Goal: Task Accomplishment & Management: Complete application form

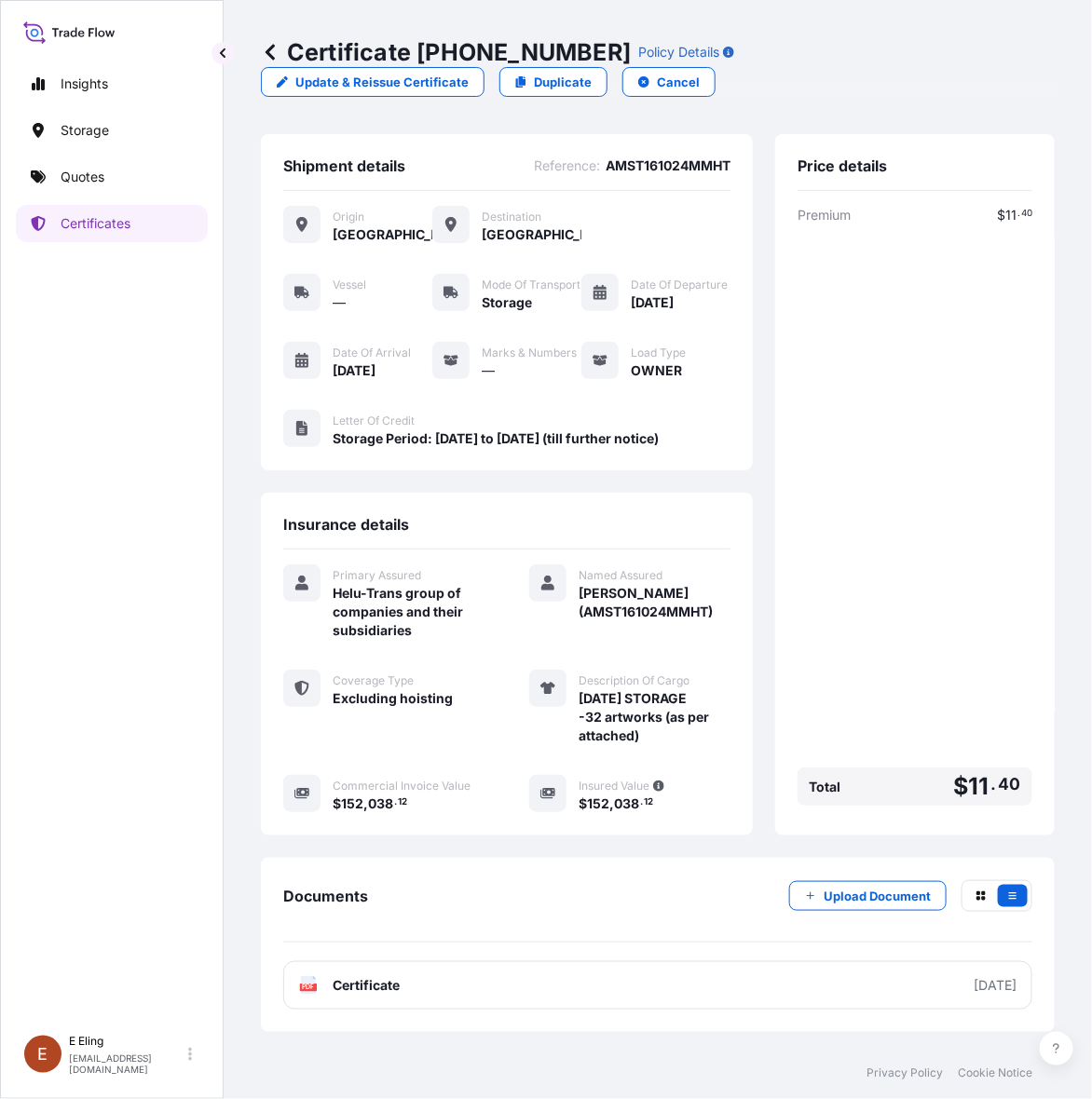
click at [1031, 570] on div "Price details Premium $ 11 . 40 Total $ 11 . 40" at bounding box center [914, 485] width 279 height 701
click at [887, 479] on div "Premium $ 11 . 40 Total $ 11 . 40" at bounding box center [914, 510] width 235 height 607
drag, startPoint x: 996, startPoint y: 658, endPoint x: 945, endPoint y: 746, distance: 101.7
click at [996, 658] on div "Premium $ 11 . 40 Total $ 11 . 40" at bounding box center [914, 510] width 235 height 607
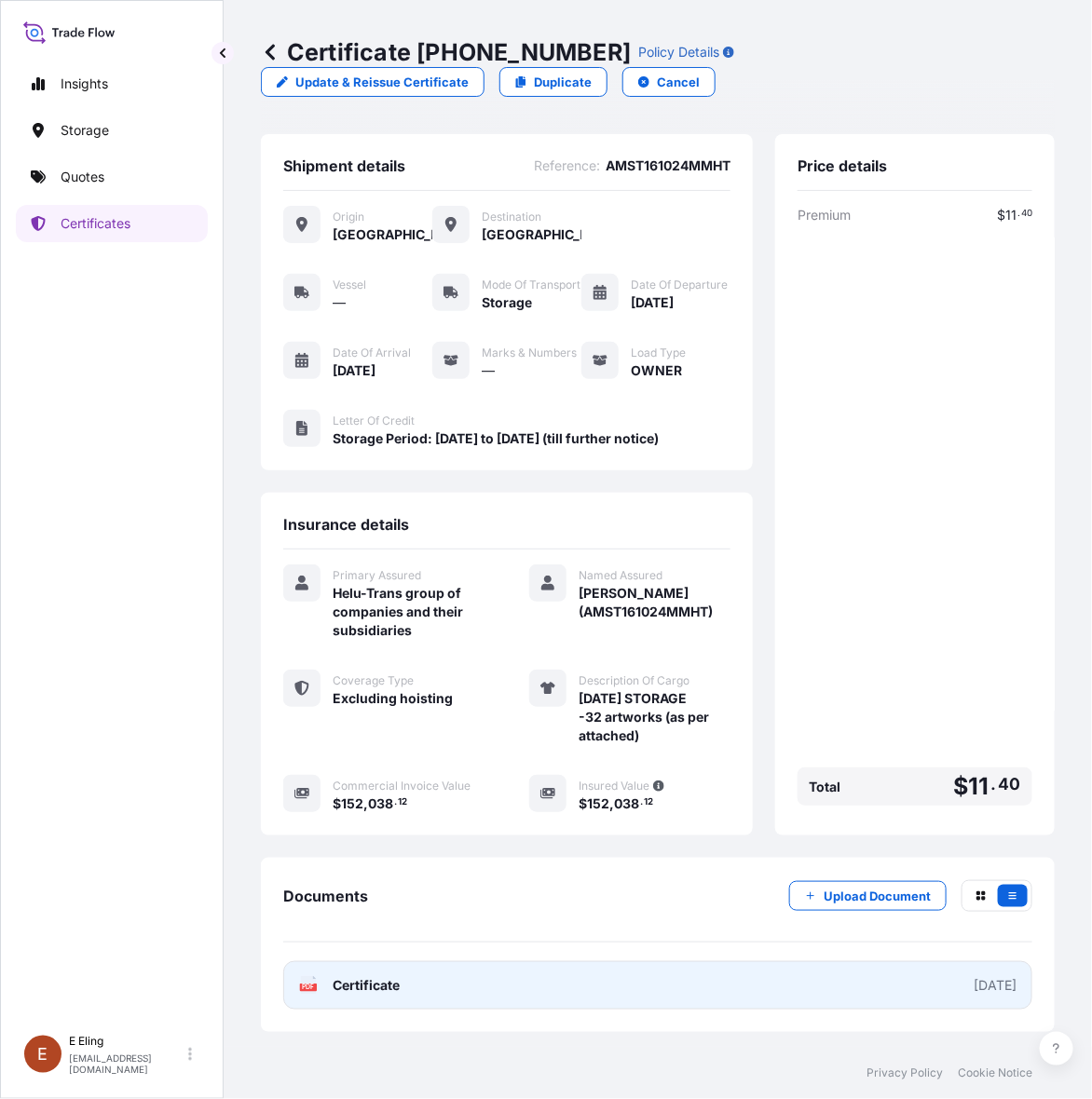
click at [807, 1010] on link "PDF Certificate [DATE]" at bounding box center [657, 986] width 749 height 49
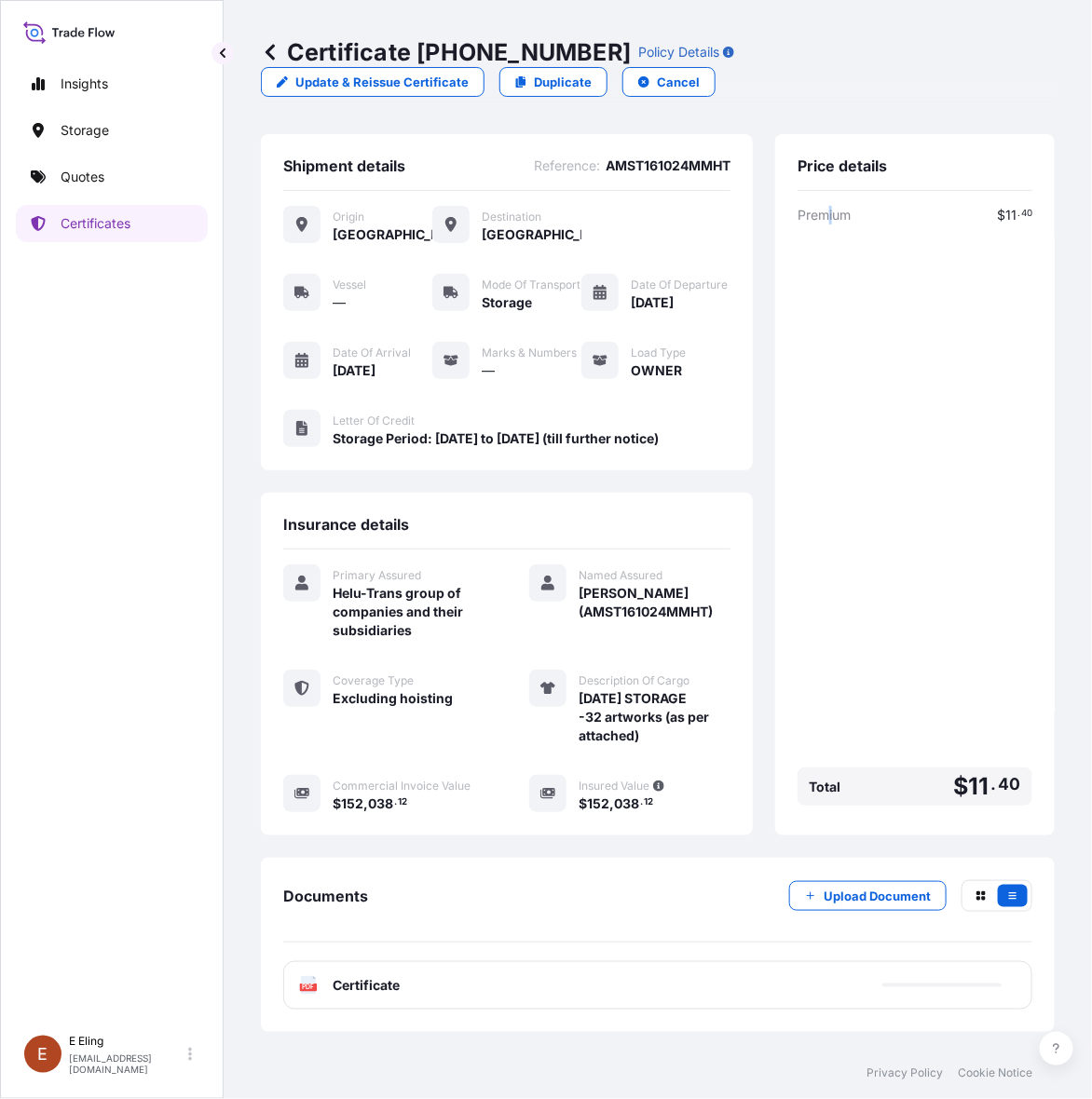
drag, startPoint x: 831, startPoint y: 438, endPoint x: 835, endPoint y: 454, distance: 16.5
click at [835, 454] on div "Premium $ 11 . 40 Total $ 11 . 40" at bounding box center [914, 510] width 235 height 607
click at [850, 899] on p "Upload Document" at bounding box center [877, 897] width 107 height 19
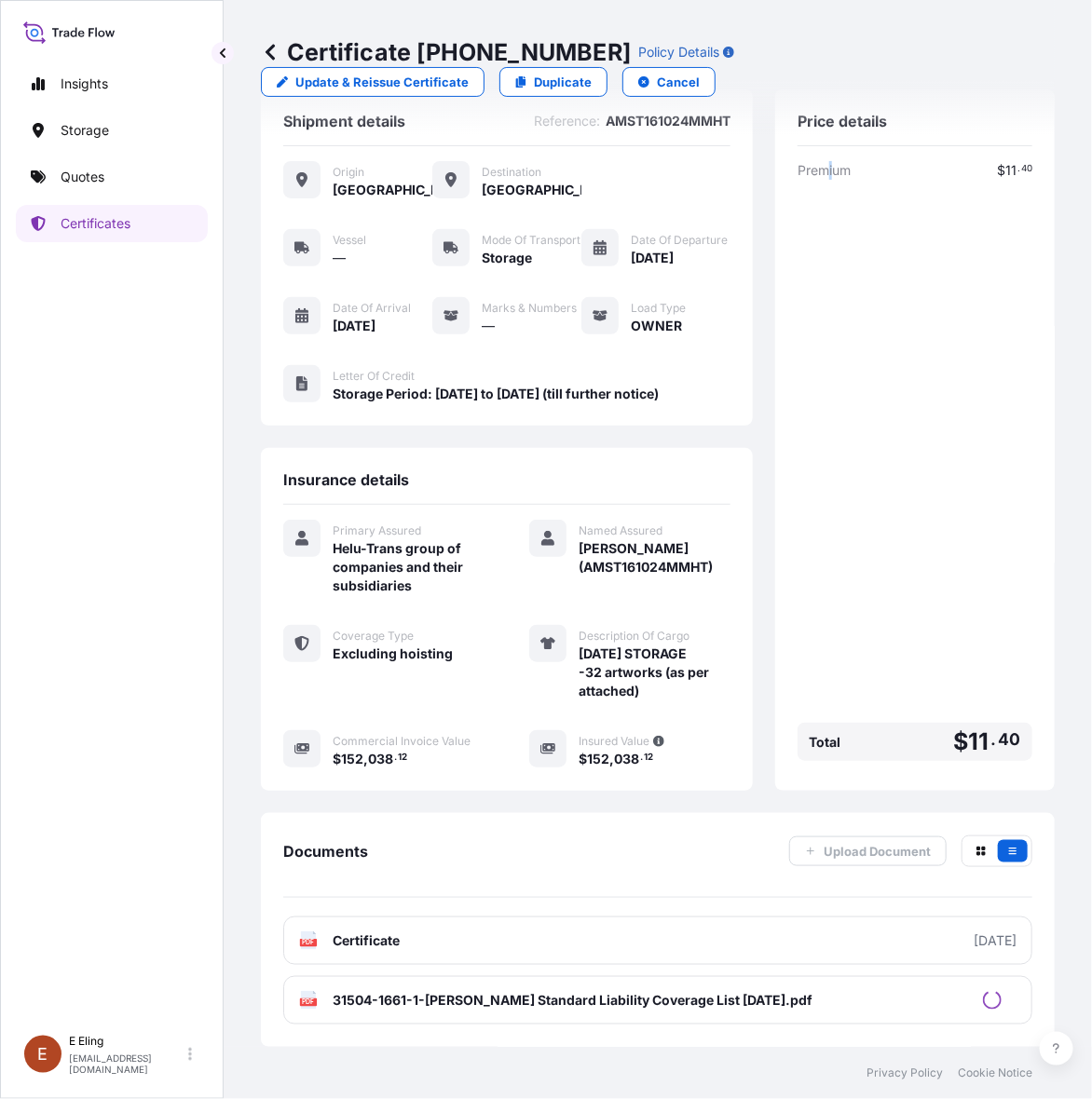
scroll to position [86, 0]
click at [101, 227] on p "Certificates" at bounding box center [95, 224] width 70 height 19
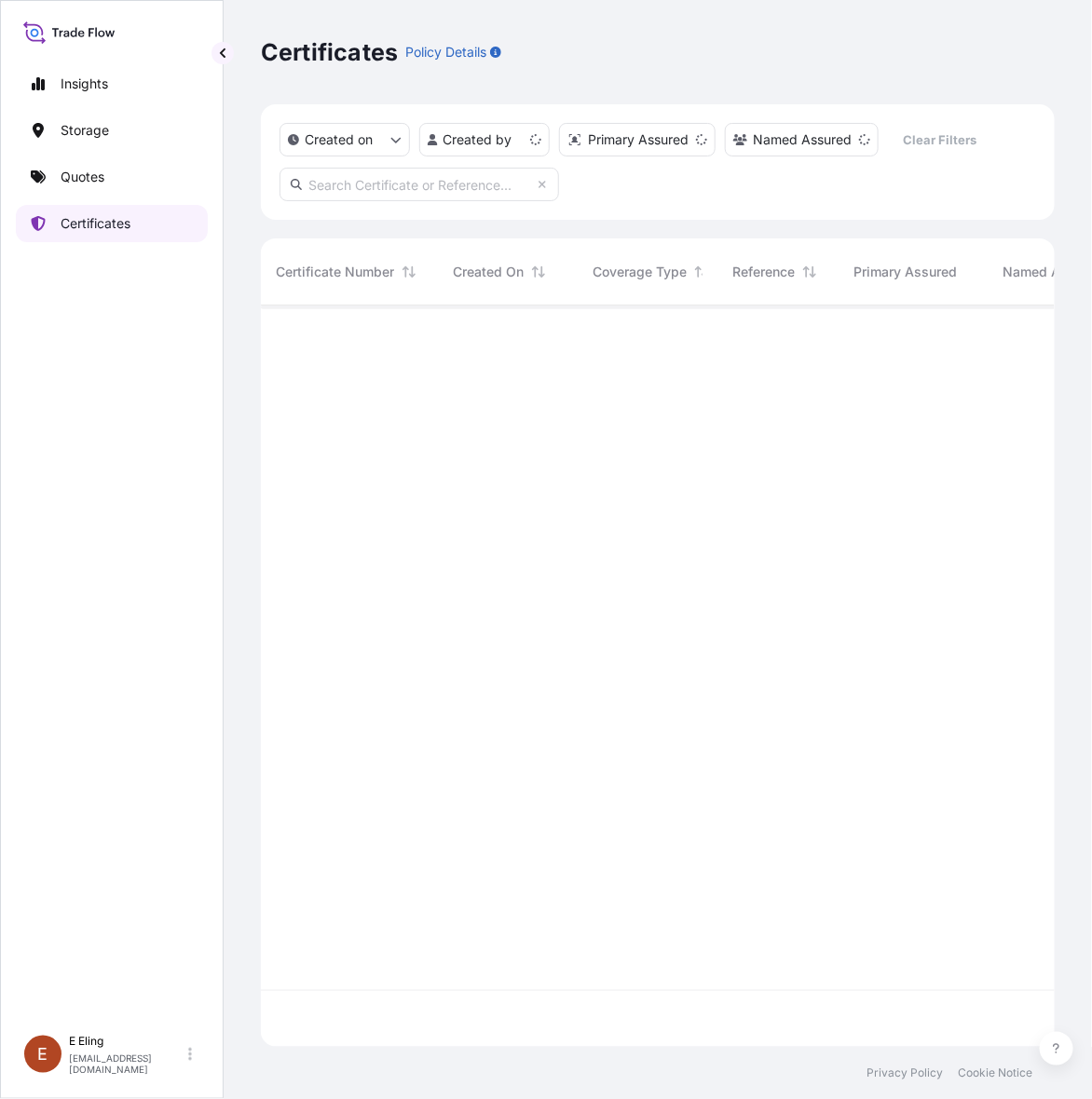
scroll to position [734, 776]
click at [419, 180] on input "text" at bounding box center [418, 184] width 279 height 34
paste input "AMST12345678INHT"
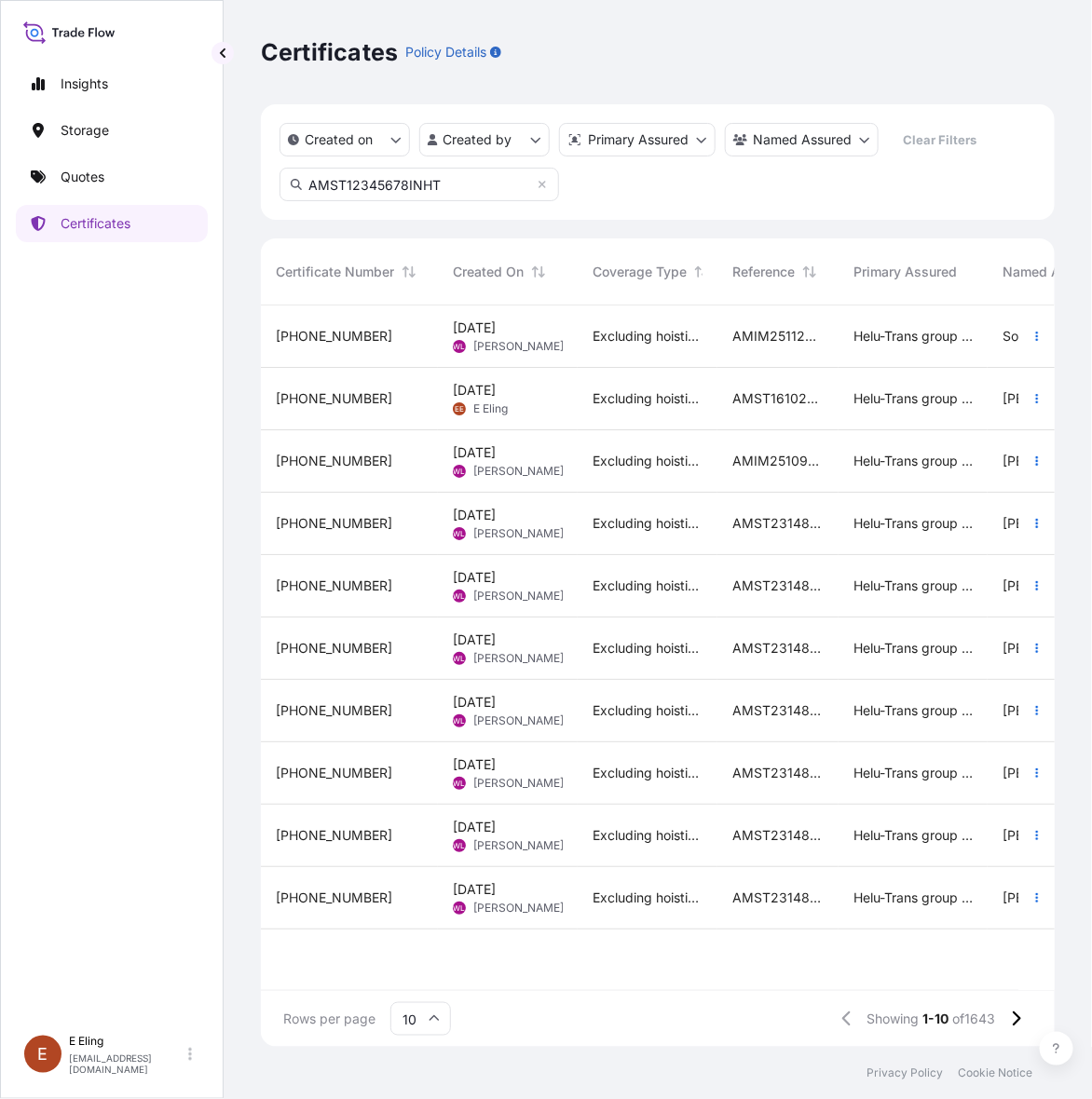
click at [507, 181] on input "AMST12345678INHT" at bounding box center [418, 184] width 279 height 34
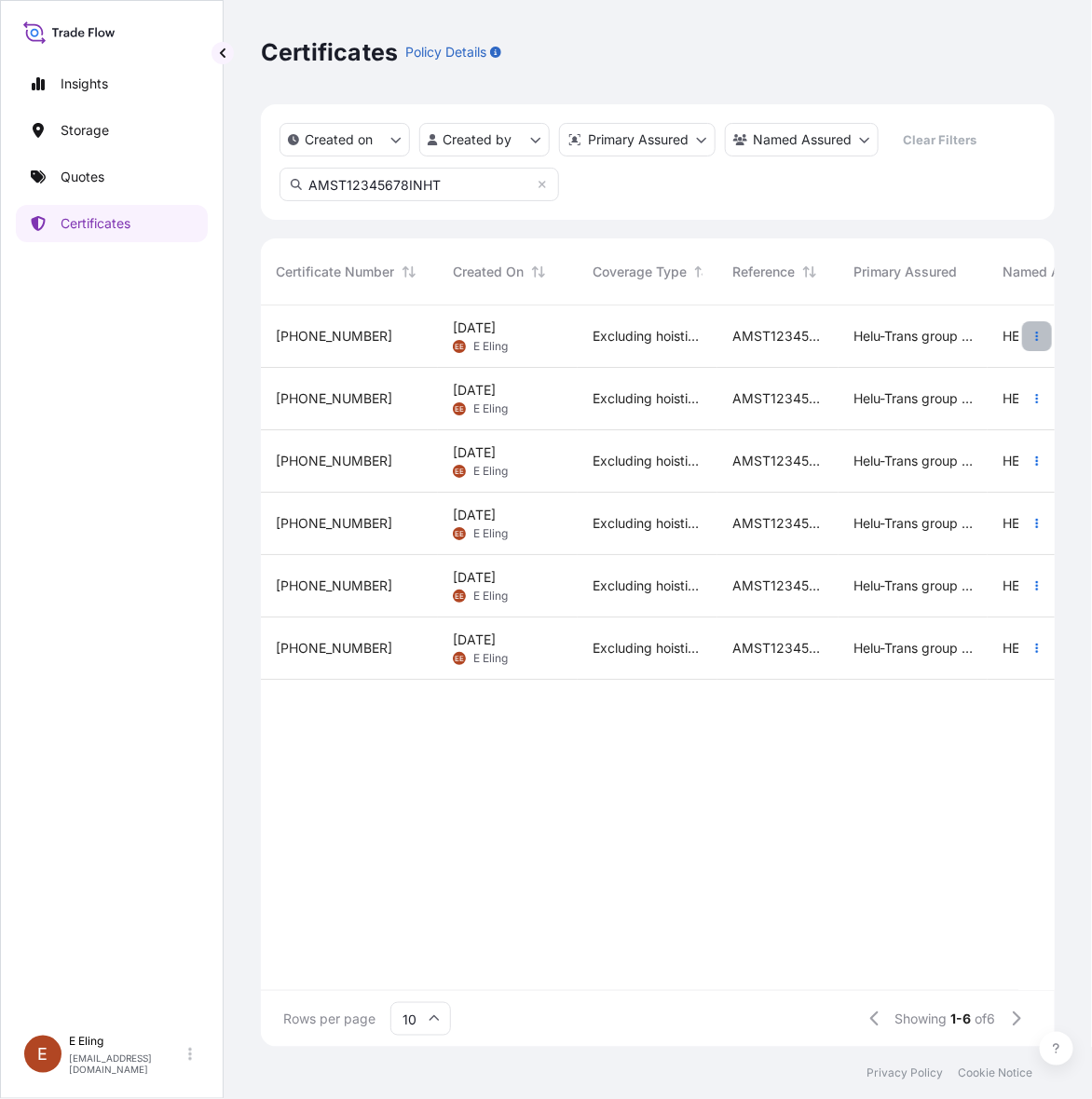
type input "AMST12345678INHT"
click at [1039, 341] on icon "button" at bounding box center [1037, 337] width 11 height 11
click at [985, 337] on link "Duplicate quote" at bounding box center [937, 340] width 174 height 30
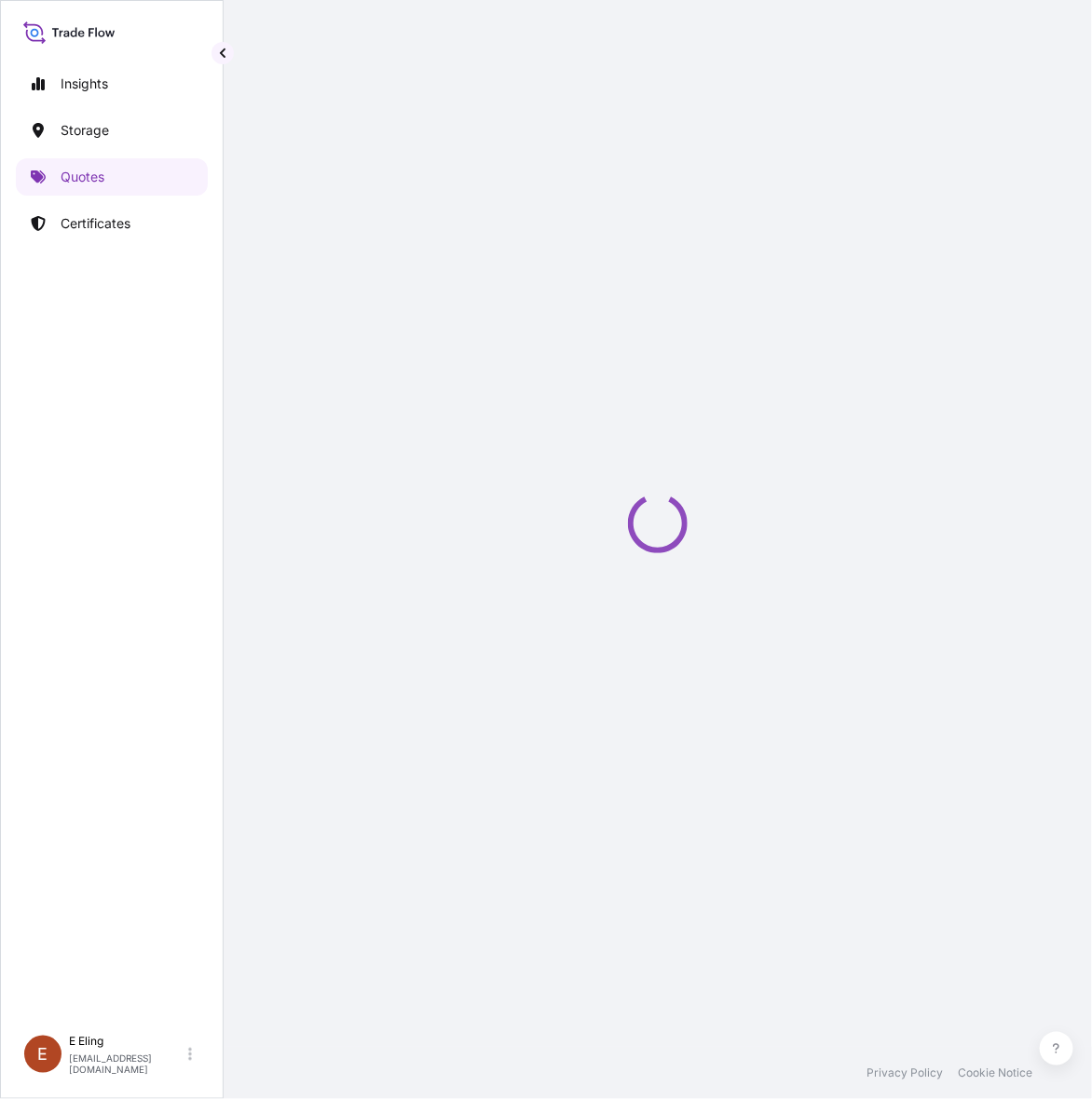
select select "STORAGE"
select select "Storage"
select select "[GEOGRAPHIC_DATA]"
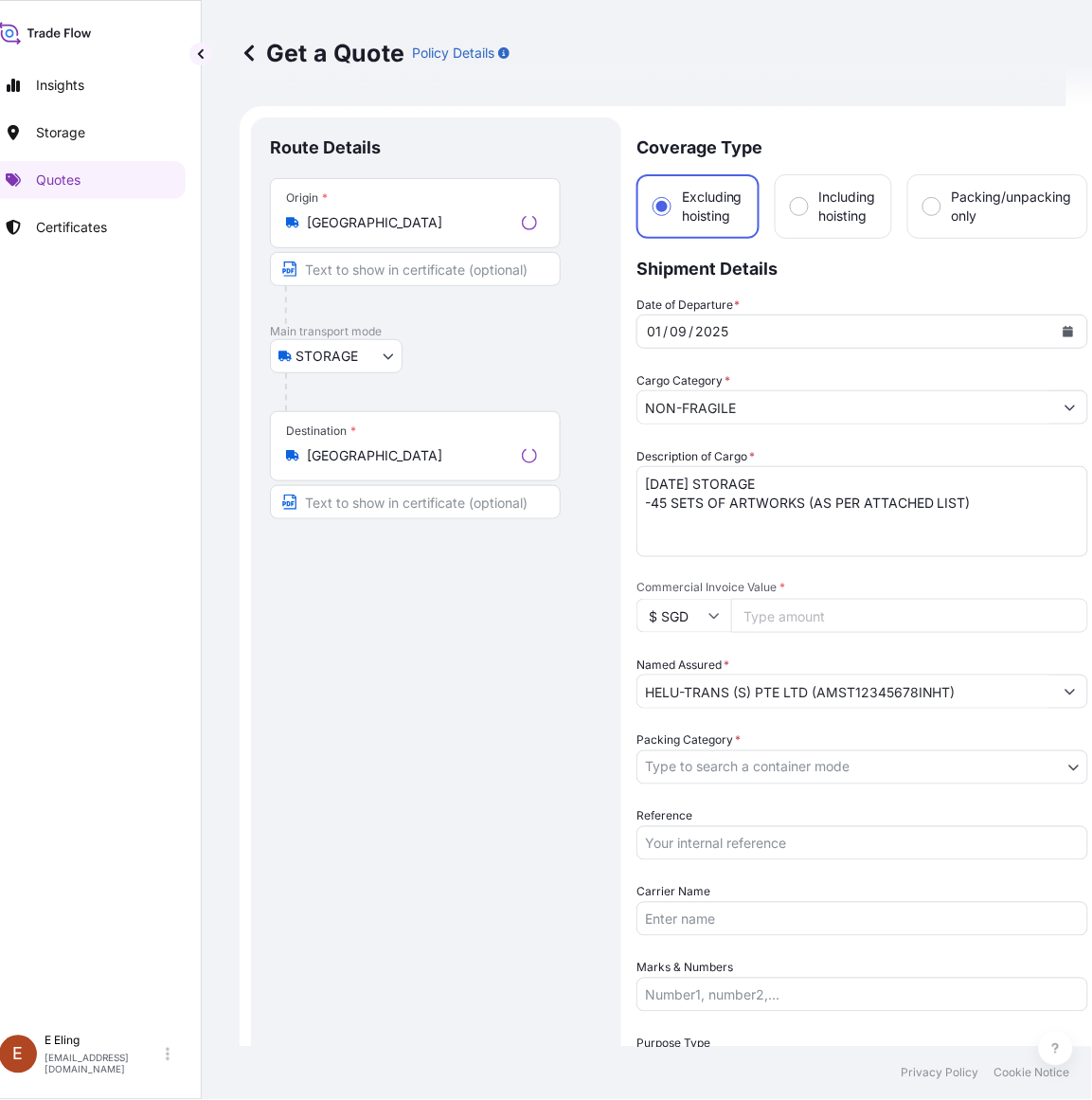
scroll to position [31, 0]
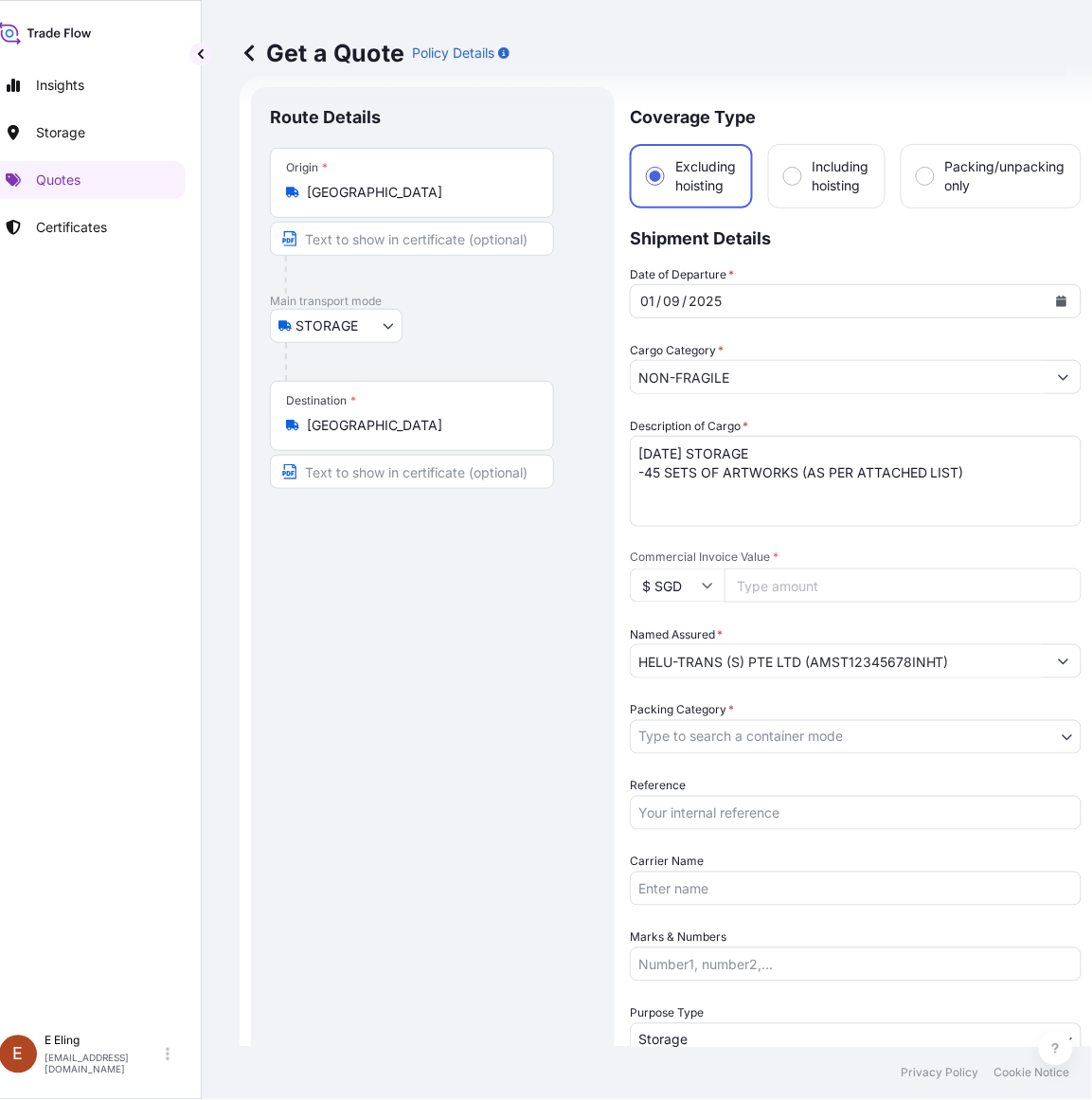
click at [1071, 291] on button "Calendar" at bounding box center [1061, 301] width 31 height 31
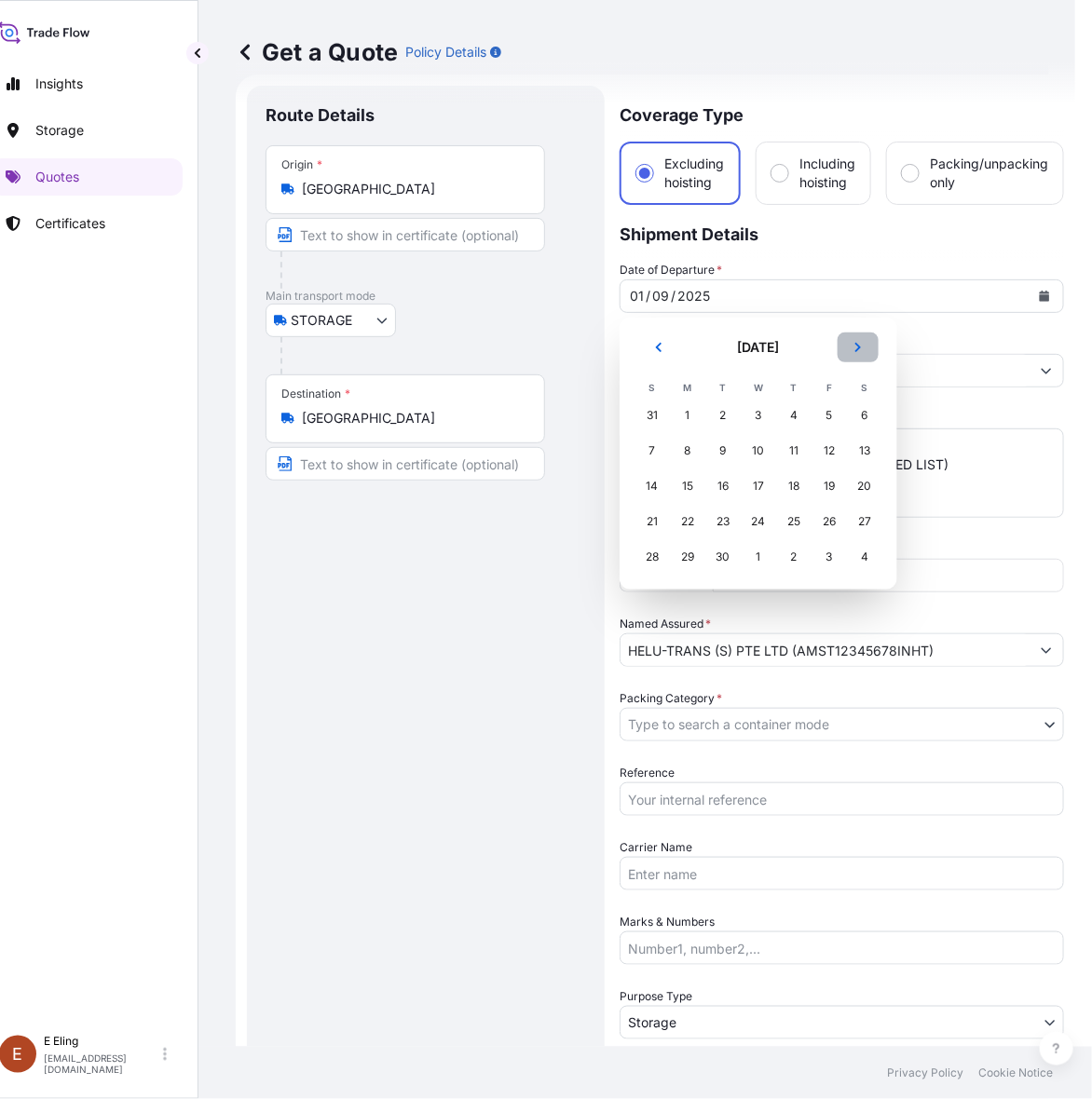
click at [852, 348] on icon "Next" at bounding box center [858, 348] width 11 height 11
click at [766, 415] on div "1" at bounding box center [758, 416] width 34 height 34
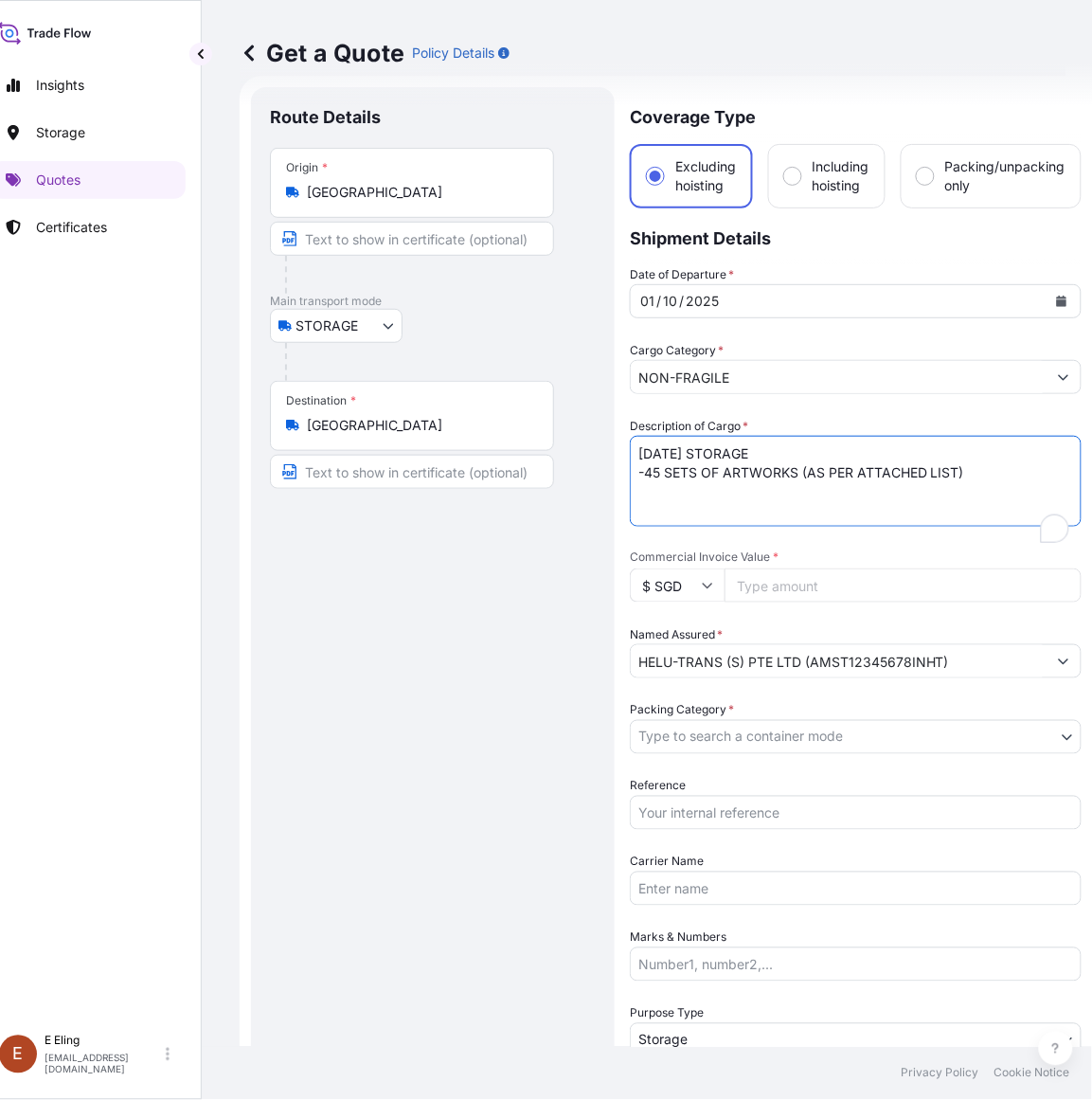
drag, startPoint x: 661, startPoint y: 446, endPoint x: 494, endPoint y: 467, distance: 168.3
click at [494, 467] on form "Route Details Place of loading Road / Inland Road / Inland Origin * [GEOGRAPHIC…" at bounding box center [666, 752] width 853 height 1353
type textarea "[DATE] STORAGE -45 SETS OF ARTWORKS (AS PER ATTACHED LIST)"
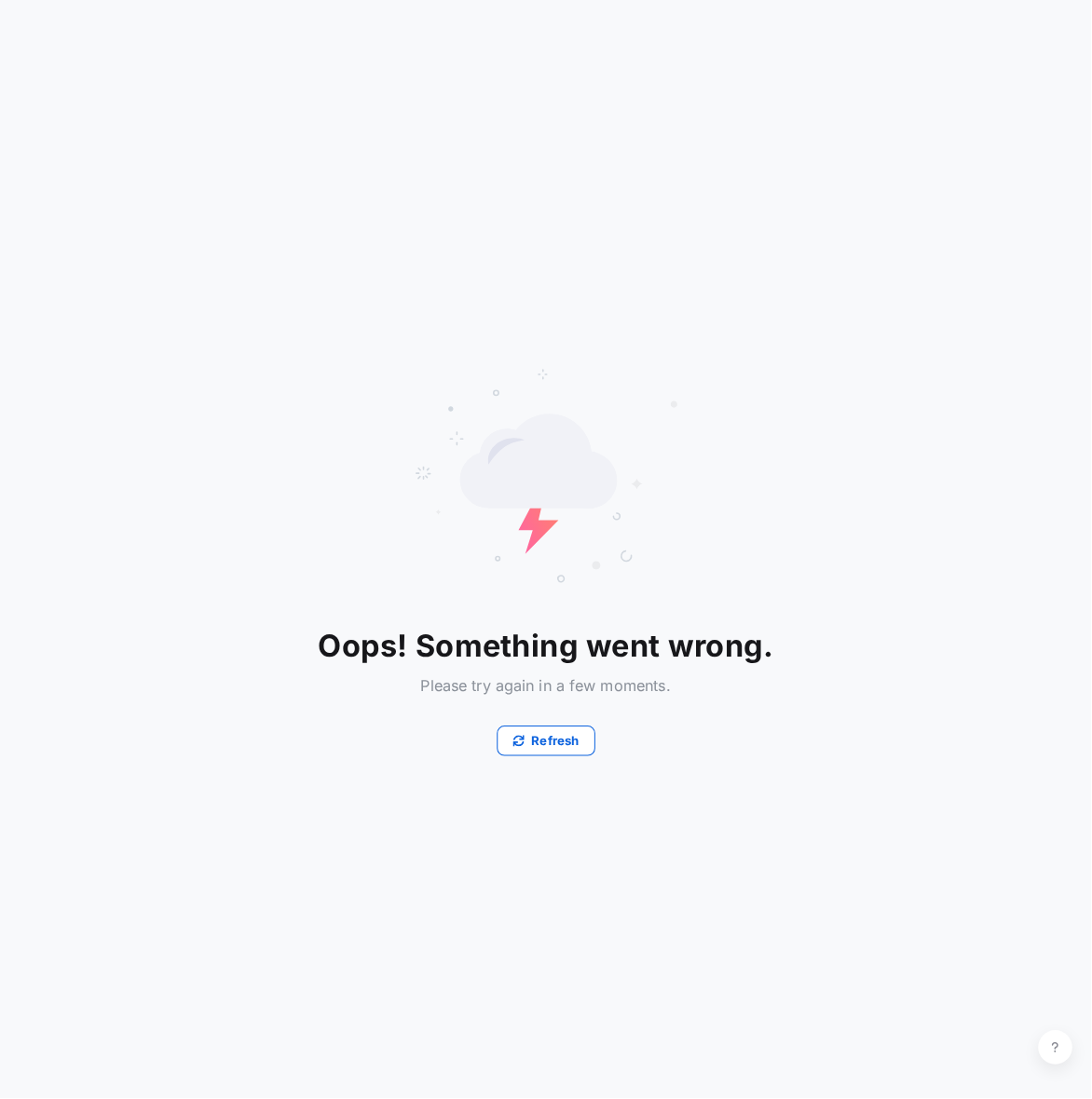
scroll to position [0, 0]
drag, startPoint x: 866, startPoint y: 720, endPoint x: 866, endPoint y: 710, distance: 10.0
click at [868, 718] on div "Oops! Something went wrong. Please try again in a few moments. Refresh" at bounding box center [546, 549] width 1092 height 1099
